Goal: Transaction & Acquisition: Book appointment/travel/reservation

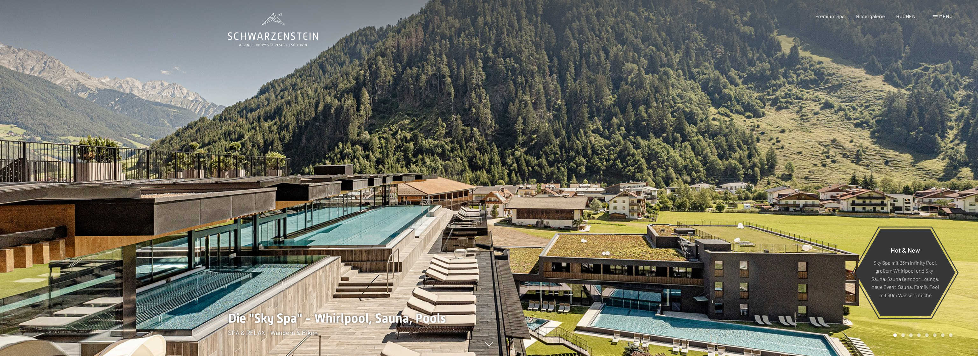
click at [910, 13] on div "Buchen Anfragen Premium Spa Bildergalerie BUCHEN Menü DE IT EN Gutschein Bilder…" at bounding box center [872, 16] width 159 height 7
click at [908, 16] on span "BUCHEN" at bounding box center [905, 15] width 19 height 6
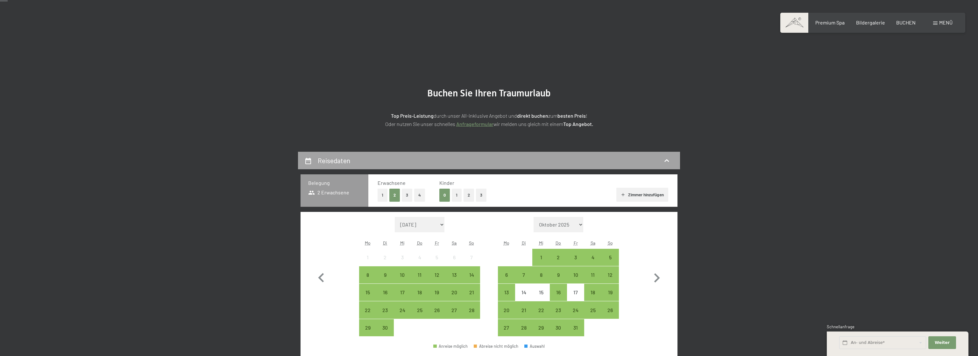
scroll to position [33, 0]
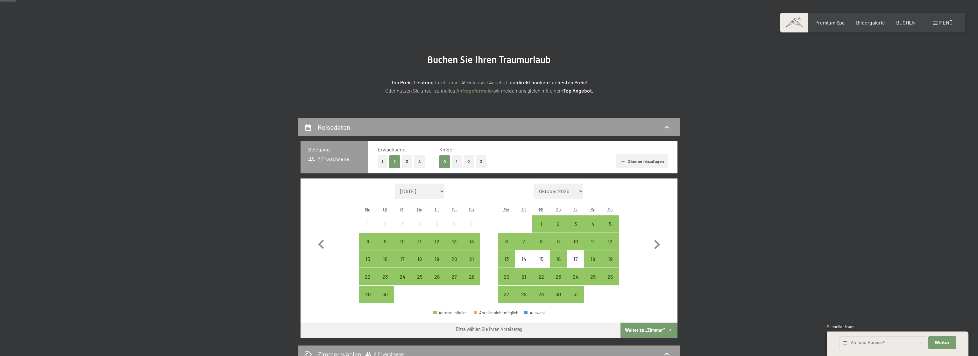
click at [470, 162] on button "2" at bounding box center [468, 161] width 11 height 13
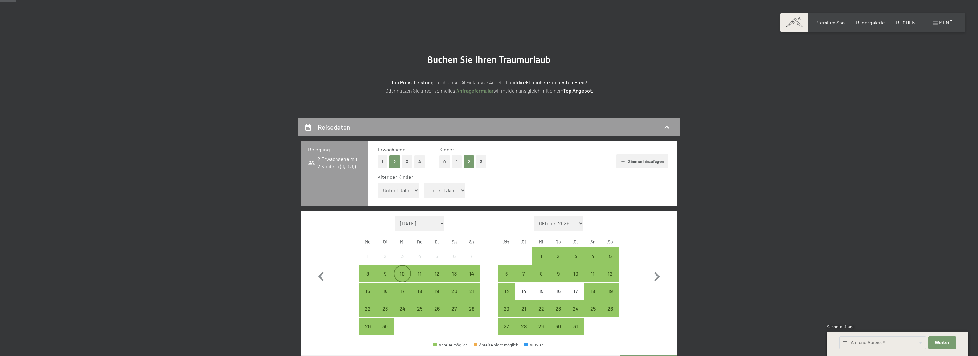
click at [400, 278] on div "10" at bounding box center [402, 279] width 16 height 16
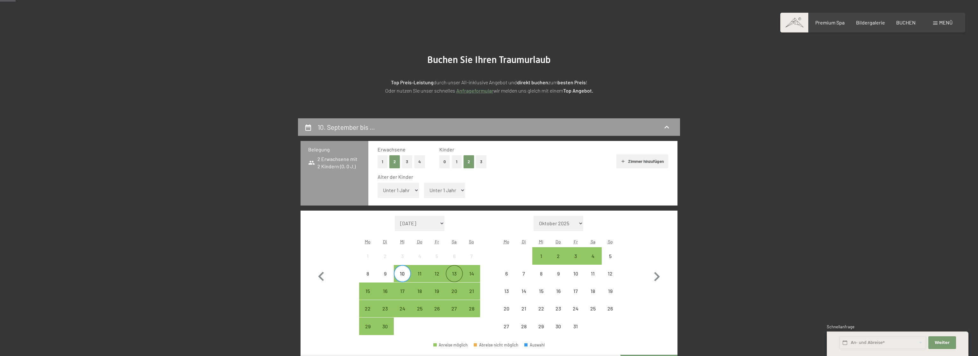
click at [455, 277] on div "13" at bounding box center [454, 279] width 16 height 16
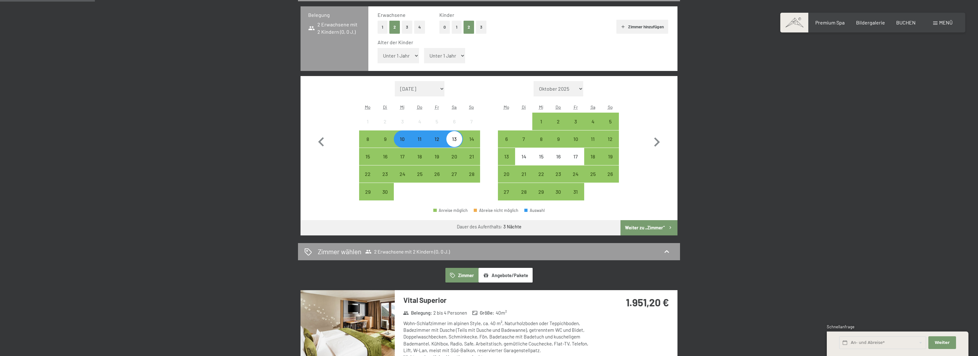
click at [651, 230] on button "Weiter zu „Zimmer“" at bounding box center [648, 227] width 57 height 15
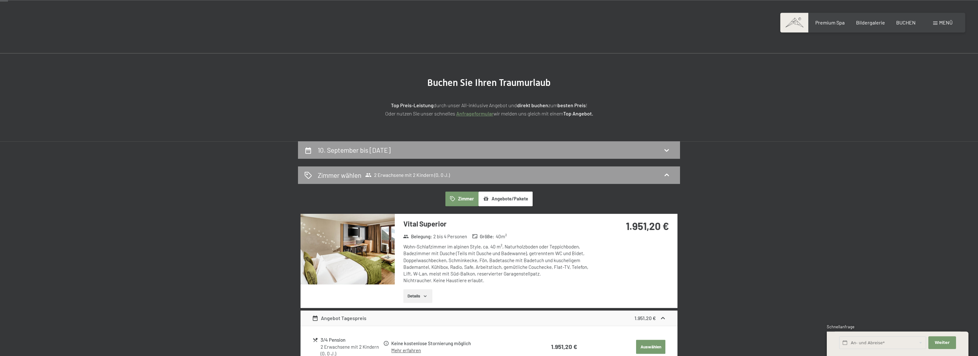
scroll to position [0, 0]
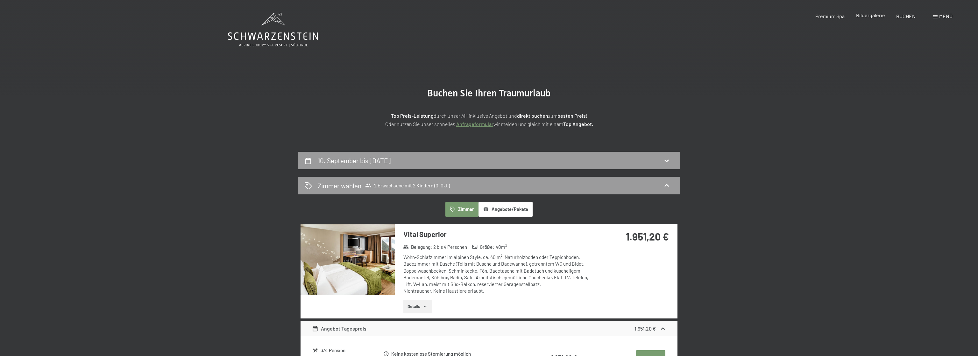
click at [879, 14] on span "Bildergalerie" at bounding box center [870, 15] width 29 height 6
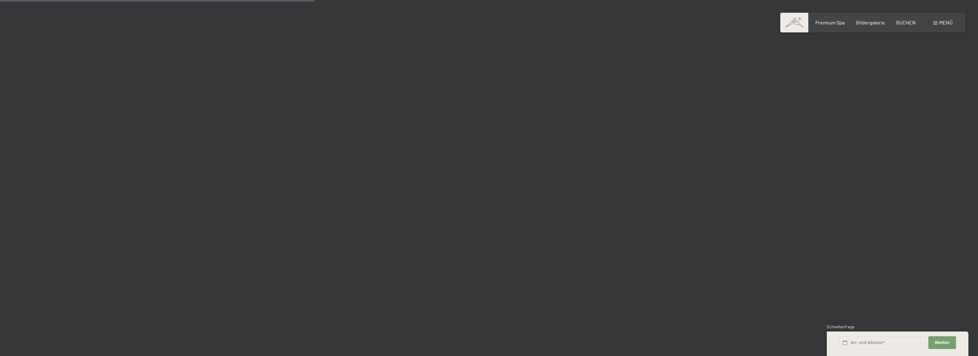
scroll to position [2756, 0]
